Goal: Use online tool/utility: Utilize a website feature to perform a specific function

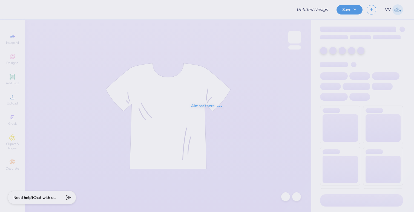
type input "KKG Yellow Hoodies"
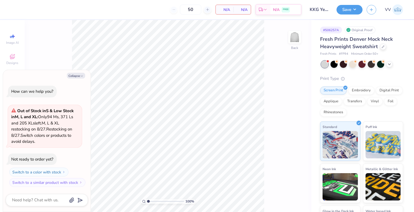
type textarea "x"
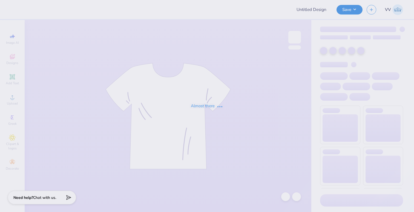
type input "KKG Yellow Hoodies"
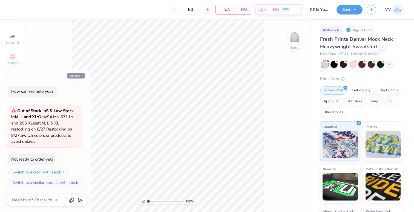
click at [72, 75] on button "Collapse" at bounding box center [76, 76] width 18 height 6
type textarea "x"
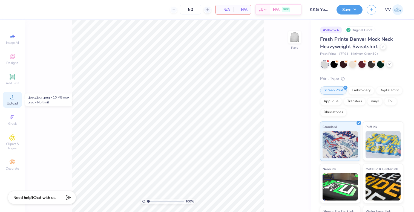
click at [14, 101] on span "Upload" at bounding box center [12, 103] width 11 height 4
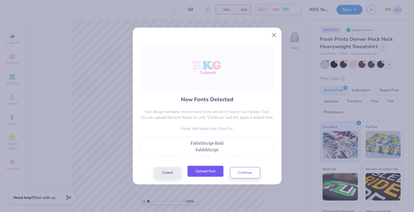
click at [201, 169] on button "Upload Font" at bounding box center [205, 171] width 36 height 11
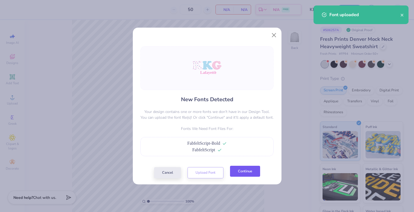
click at [245, 170] on button "Continue" at bounding box center [245, 171] width 30 height 11
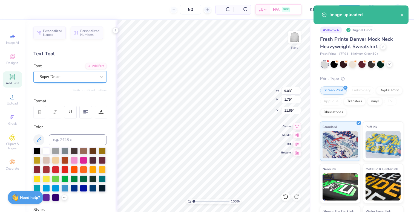
click at [54, 75] on div "Super Dream" at bounding box center [67, 76] width 57 height 8
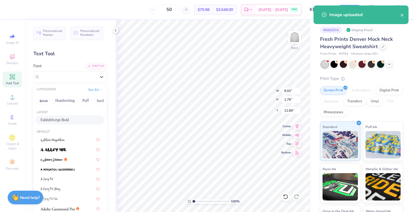
click at [64, 118] on span "FabfeltScript Bold" at bounding box center [54, 120] width 28 height 6
type input "7.38"
type input "2.14"
type input "11.49"
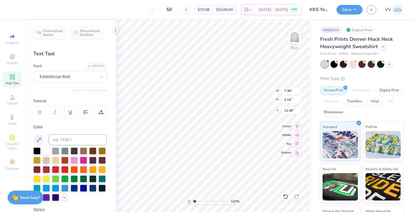
type input "1"
drag, startPoint x: 194, startPoint y: 202, endPoint x: 188, endPoint y: 203, distance: 5.9
click at [192, 203] on input "range" at bounding box center [210, 201] width 37 height 5
click at [291, 92] on input "15.00" at bounding box center [291, 91] width 20 height 8
type input "12.00"
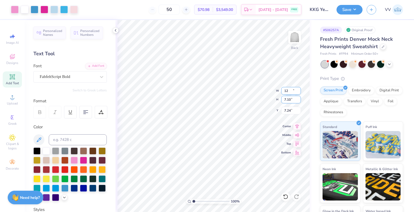
type input "5.68"
type input "7.24"
type input "3.00"
type input "3.07"
click at [201, 201] on input "range" at bounding box center [210, 201] width 37 height 5
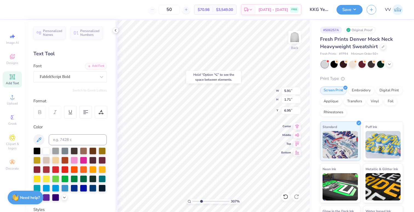
type input "6.95"
drag, startPoint x: 200, startPoint y: 201, endPoint x: 190, endPoint y: 202, distance: 10.2
type input "1"
click at [192, 202] on input "range" at bounding box center [210, 201] width 37 height 5
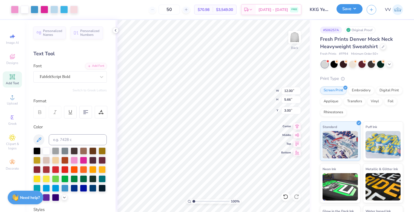
click at [344, 10] on button "Save" at bounding box center [349, 9] width 26 height 10
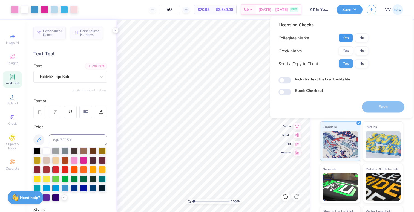
click at [347, 39] on button "Yes" at bounding box center [345, 38] width 14 height 9
click at [346, 53] on button "Yes" at bounding box center [345, 51] width 14 height 9
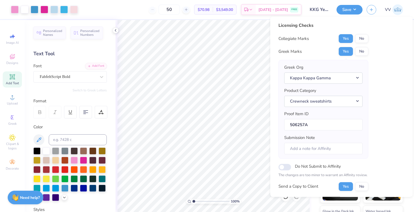
scroll to position [44, 0]
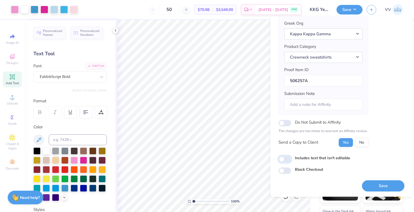
click at [283, 160] on input "Includes text that isn't editable" at bounding box center [284, 159] width 13 height 7
checkbox input "true"
click at [369, 184] on button "Save" at bounding box center [383, 185] width 42 height 11
